Goal: Task Accomplishment & Management: Complete application form

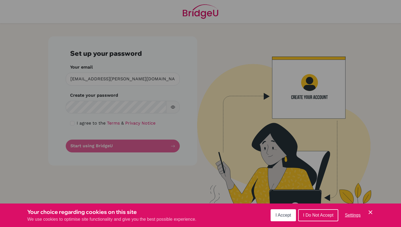
click at [333, 217] on button "I Do Not Accept" at bounding box center [318, 215] width 40 height 12
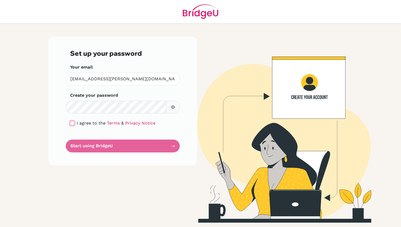
click at [72, 124] on input "checkbox" at bounding box center [72, 123] width 4 height 4
checkbox input "true"
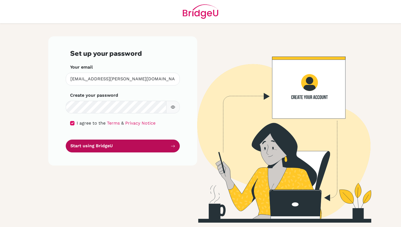
click at [96, 146] on button "Start using BridgeU" at bounding box center [123, 145] width 114 height 13
click at [173, 149] on button "Start using BridgeU" at bounding box center [123, 145] width 114 height 13
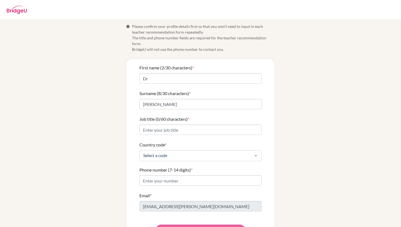
scroll to position [3, 0]
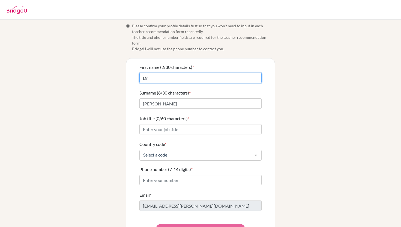
click at [226, 73] on input "Dr" at bounding box center [200, 78] width 122 height 10
type input "Dr. Brenell"
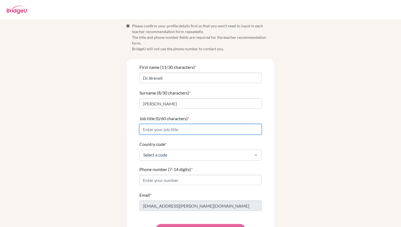
click at [198, 124] on input "Job title (0/60 characters) *" at bounding box center [200, 129] width 122 height 10
click at [149, 124] on input "IB DP Biology and IBDP ESS" at bounding box center [200, 129] width 122 height 10
click at [209, 124] on input "IBDP Biology and IBDP ESS" at bounding box center [200, 129] width 122 height 10
type input "IBDP Biology and IBDP ESS In"
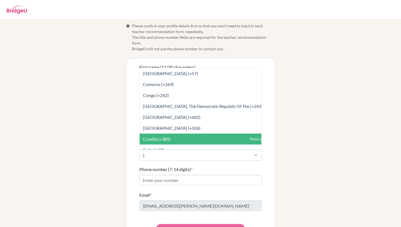
scroll to position [17, 0]
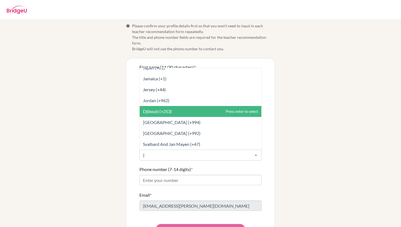
type input "ja"
click at [158, 108] on span "Japan (+81)" at bounding box center [154, 110] width 22 height 5
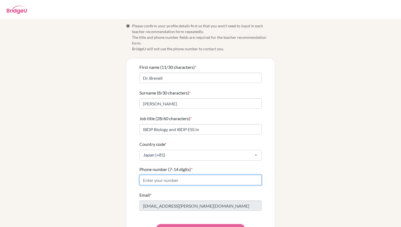
click at [180, 174] on input "Phone number (7-14 digits) *" at bounding box center [200, 179] width 122 height 10
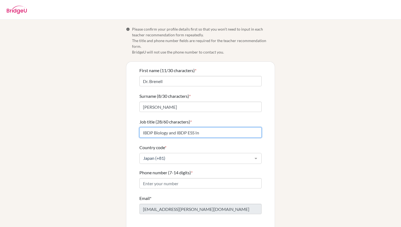
click at [204, 127] on input "IBDP Biology and IBDP ESS In" at bounding box center [200, 132] width 122 height 10
drag, startPoint x: 223, startPoint y: 129, endPoint x: 140, endPoint y: 128, distance: 82.3
click at [140, 128] on input "IBDP Biology and IBDP ESS Instructor" at bounding box center [200, 132] width 122 height 10
type input "IBDP Biology and IBDP ESS Instructor"
paste input "IB Diploma Biology & ESS Instructor"
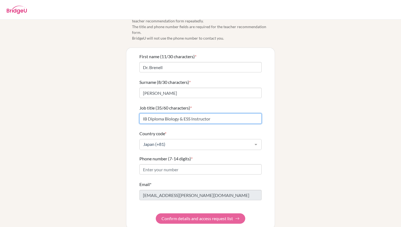
scroll to position [17, 0]
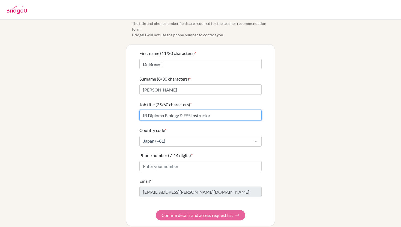
type input "IB Diploma Biology & ESS Instructor"
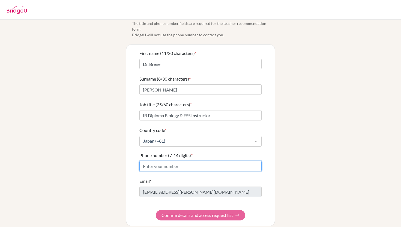
click at [188, 161] on input "Phone number (7-14 digits) *" at bounding box center [200, 166] width 122 height 10
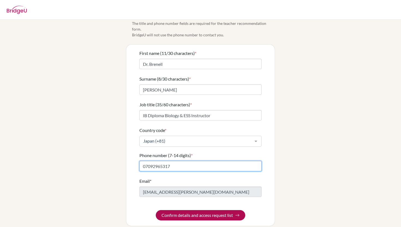
type input "07092965317"
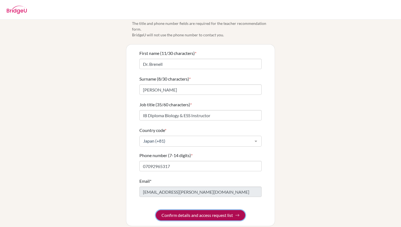
click at [200, 210] on button "Confirm details and access request list" at bounding box center [200, 215] width 89 height 10
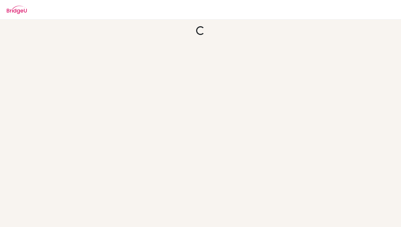
scroll to position [0, 0]
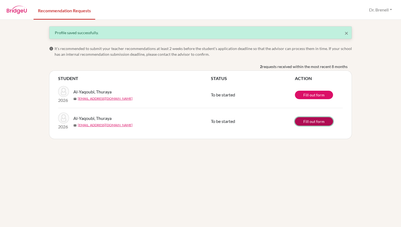
click at [311, 123] on link "Fill out form" at bounding box center [314, 121] width 38 height 8
